Goal: Subscribe to service/newsletter

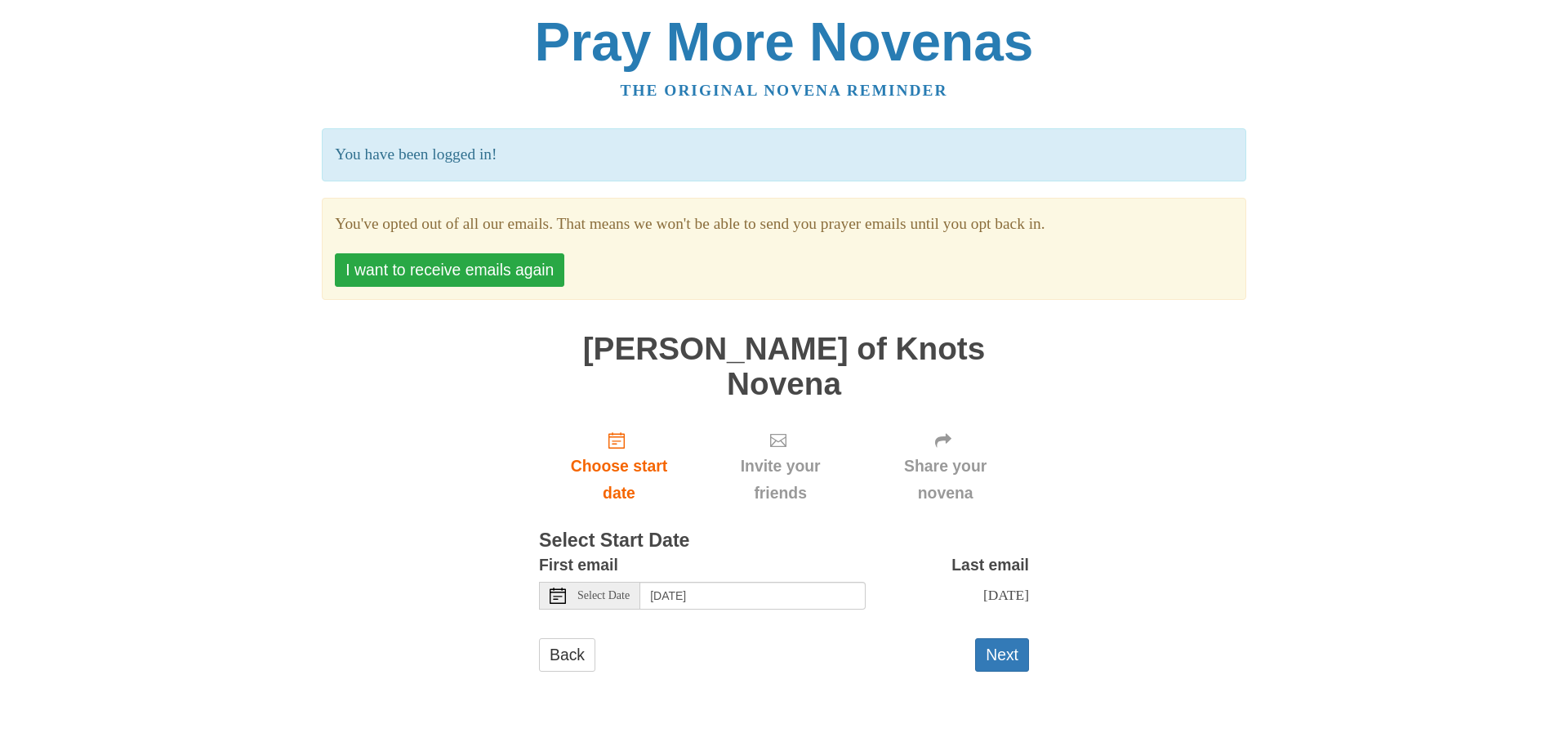
click at [490, 271] on button "I want to receive emails again" at bounding box center [449, 269] width 230 height 33
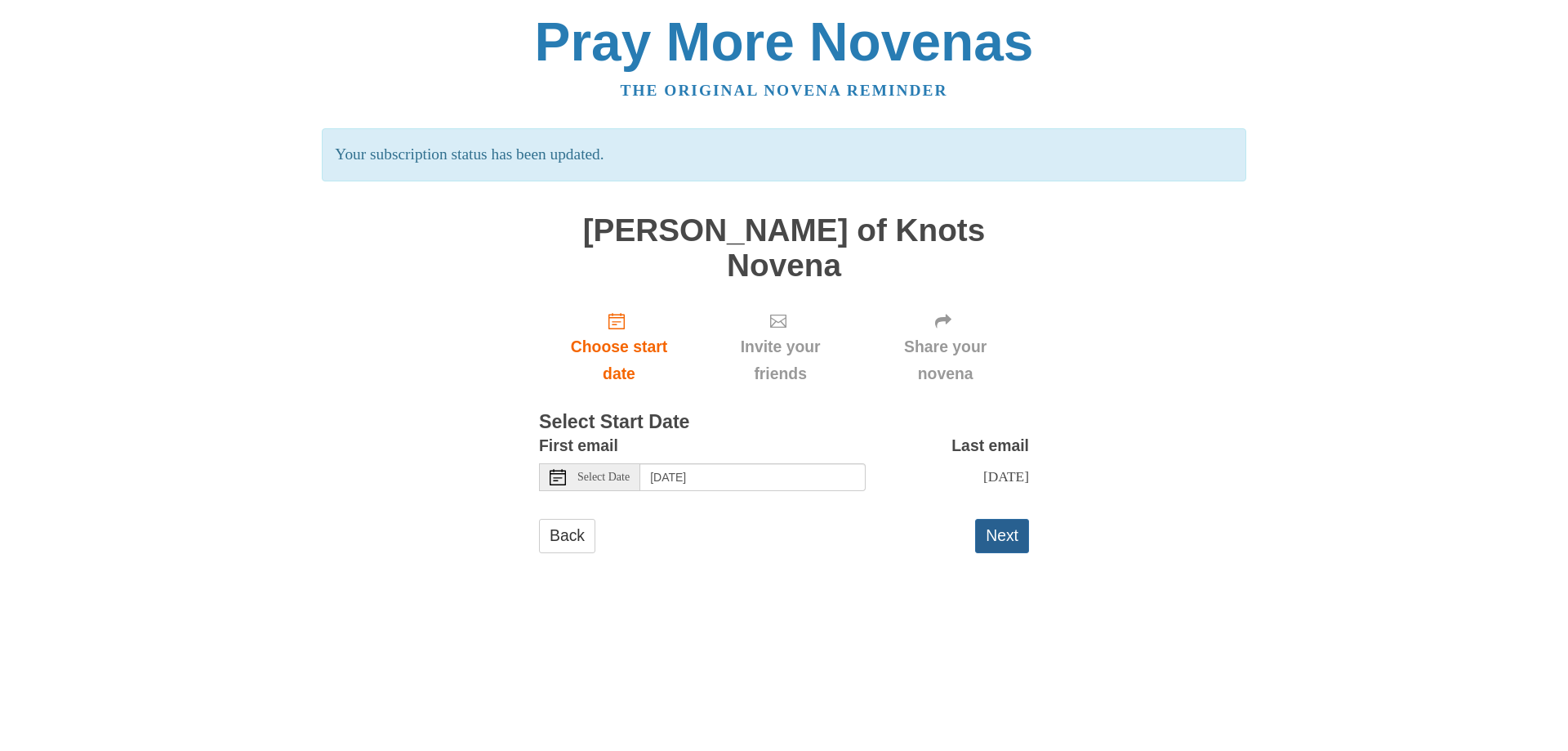
click at [1004, 519] on button "Next" at bounding box center [1001, 535] width 54 height 33
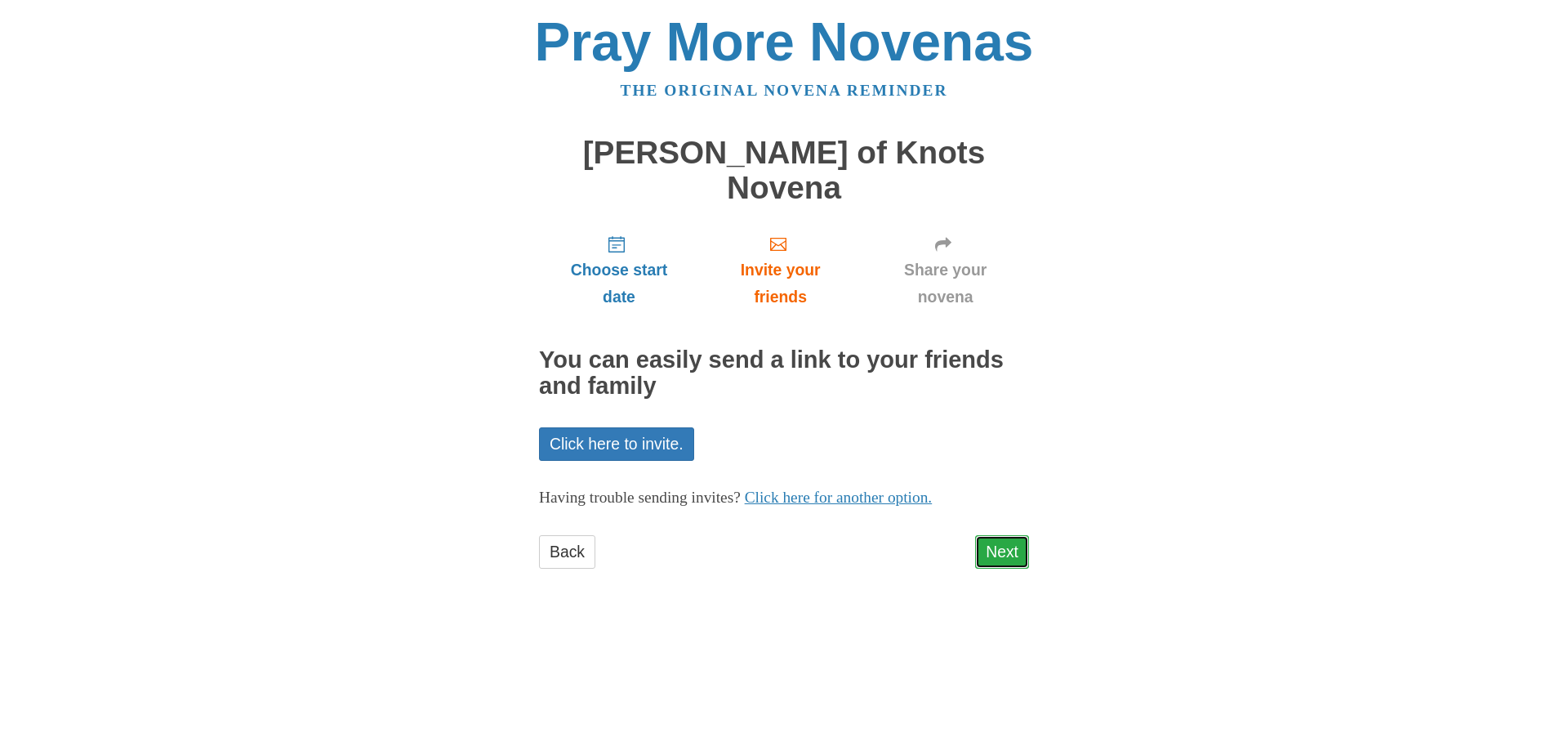
click at [1001, 535] on link "Next" at bounding box center [1001, 551] width 54 height 33
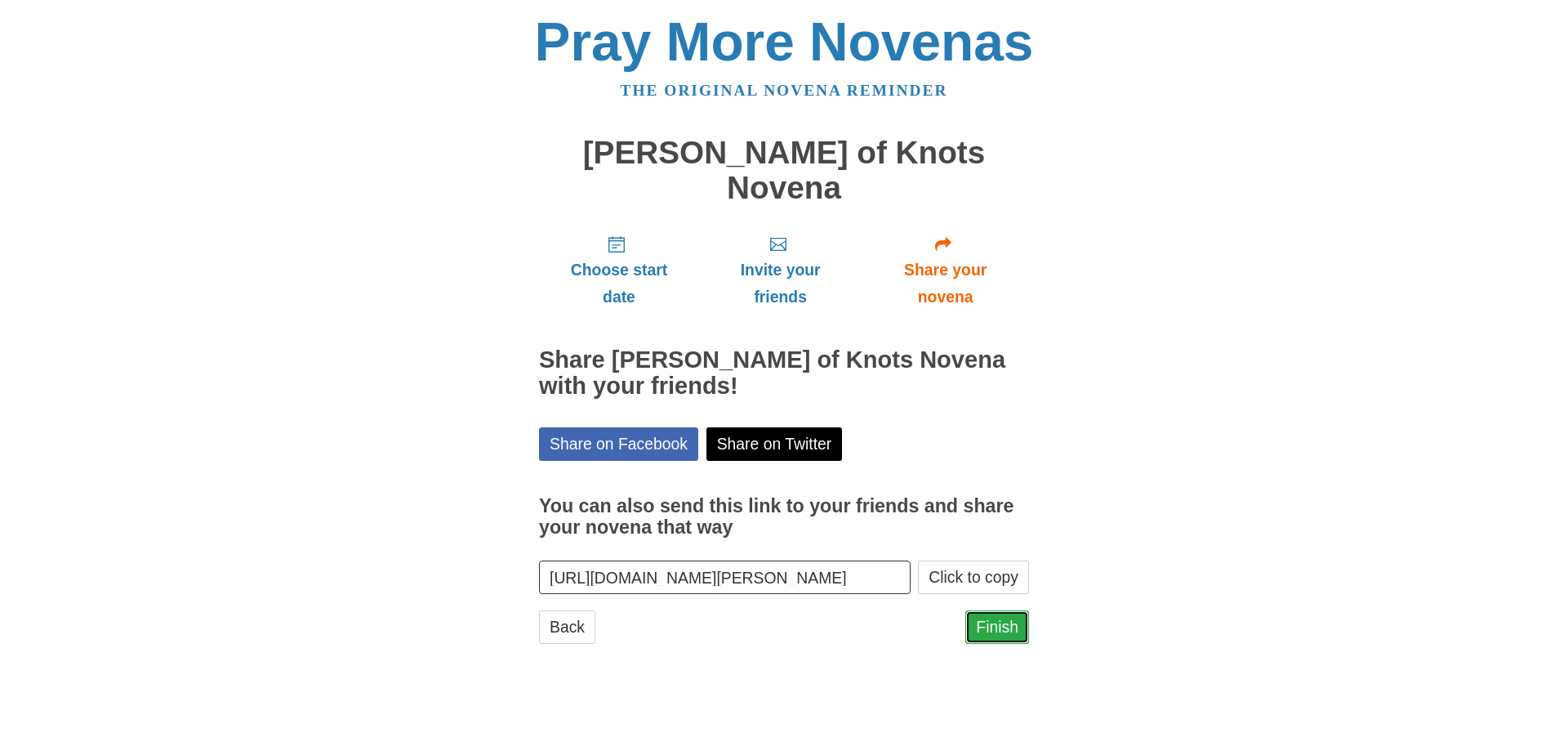
click at [1007, 610] on link "Finish" at bounding box center [997, 626] width 63 height 33
